Goal: Information Seeking & Learning: Learn about a topic

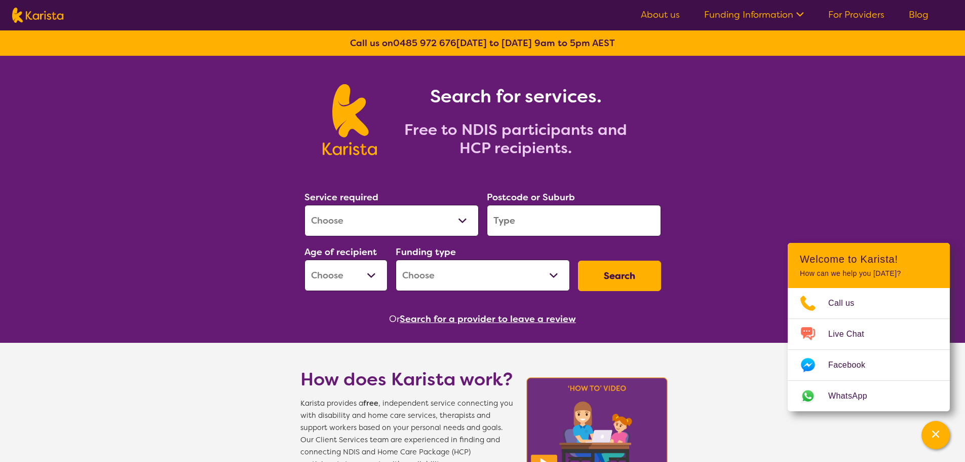
scroll to position [51, 0]
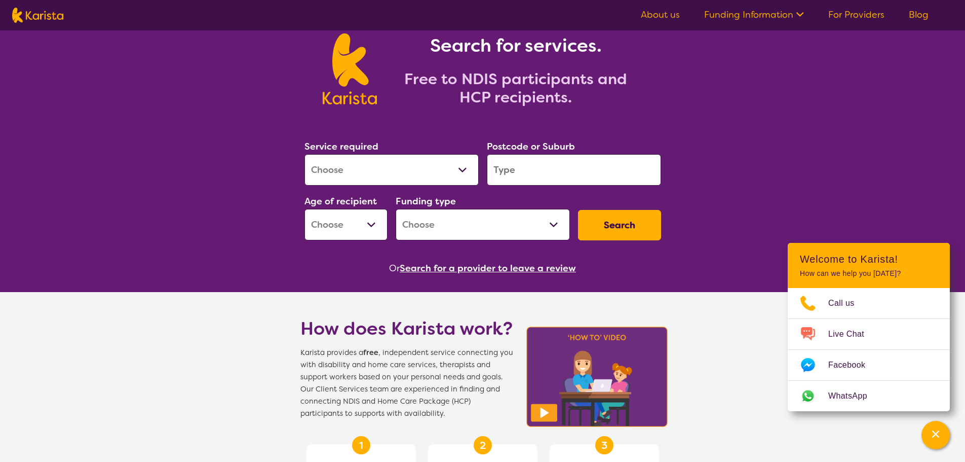
click at [462, 172] on select "Allied Health Assistant Assessment ([MEDICAL_DATA] or [MEDICAL_DATA]) Behaviour…" at bounding box center [392, 169] width 174 height 31
select select "[MEDICAL_DATA]"
click at [305, 154] on select "Allied Health Assistant Assessment ([MEDICAL_DATA] or [MEDICAL_DATA]) Behaviour…" at bounding box center [392, 169] width 174 height 31
click at [553, 173] on input "search" at bounding box center [574, 169] width 174 height 31
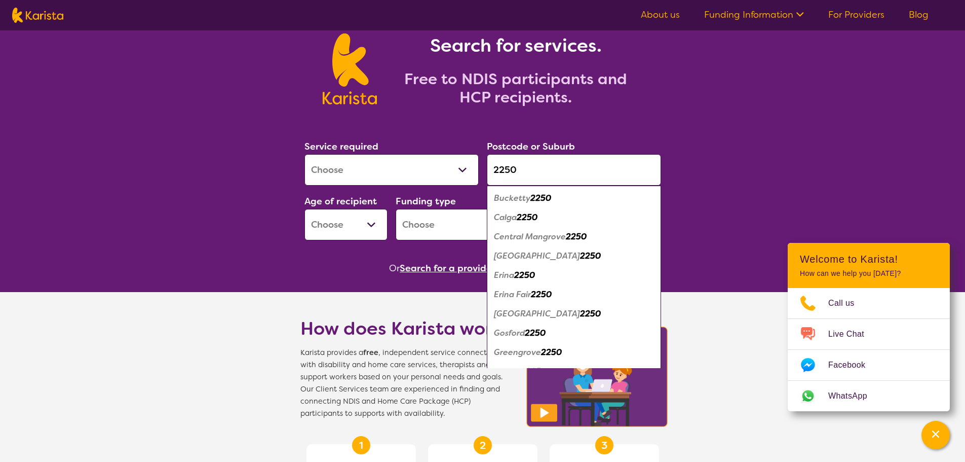
type input "2250"
click at [532, 333] on em "2250" at bounding box center [535, 332] width 21 height 11
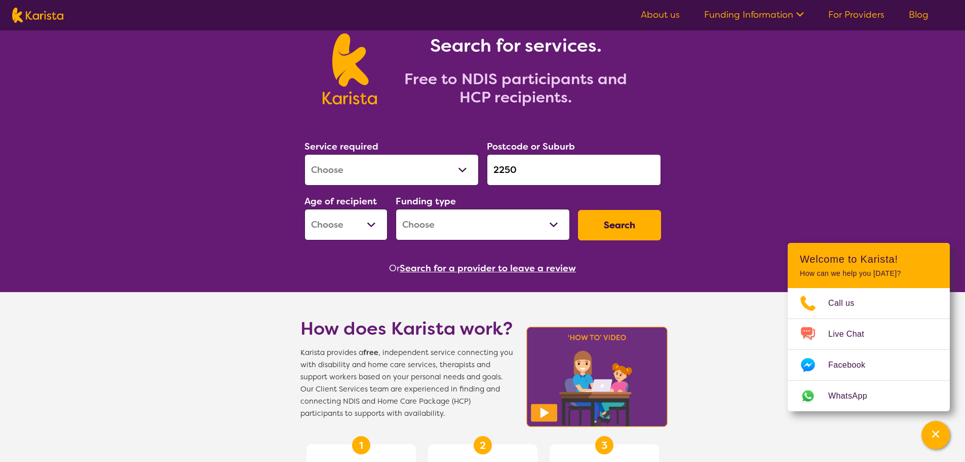
click at [376, 229] on select "Early Childhood - 0 to 9 Child - 10 to 11 Adolescent - 12 to 17 Adult - 18 to 6…" at bounding box center [346, 224] width 83 height 31
select select "AD"
click at [305, 209] on select "Early Childhood - 0 to 9 Child - 10 to 11 Adolescent - 12 to 17 Adult - 18 to 6…" at bounding box center [346, 224] width 83 height 31
click at [554, 225] on select "Home Care Package (HCP) National Disability Insurance Scheme (NDIS) I don't know" at bounding box center [483, 224] width 174 height 31
select select "NDIS"
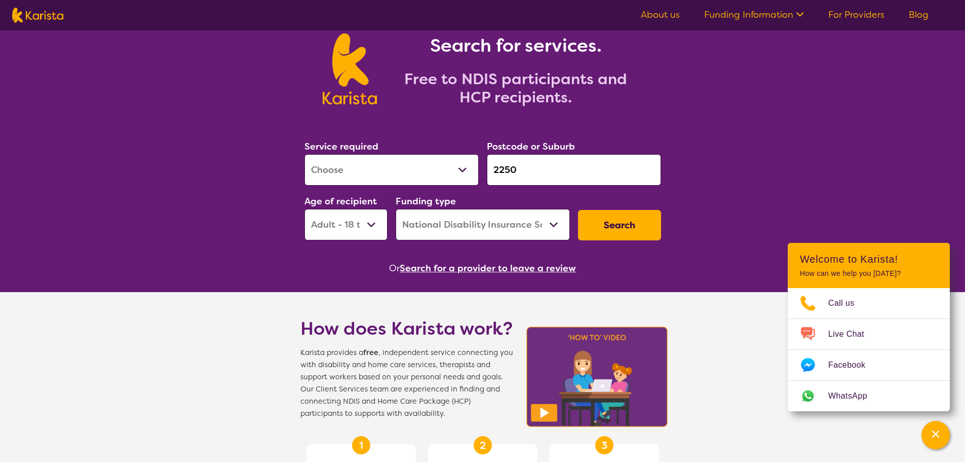
click at [396, 209] on select "Home Care Package (HCP) National Disability Insurance Scheme (NDIS) I don't know" at bounding box center [483, 224] width 174 height 31
click at [634, 226] on button "Search" at bounding box center [619, 225] width 83 height 30
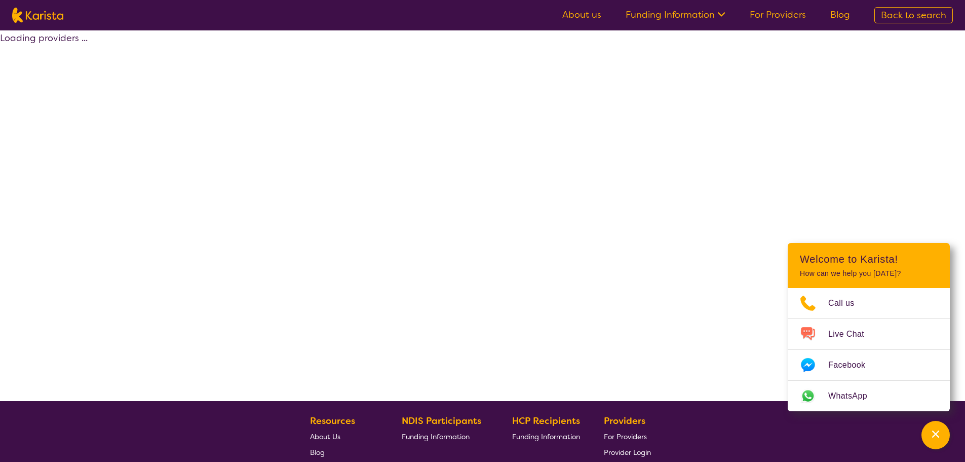
select select "by_score"
